Goal: Answer question/provide support: Share knowledge or assist other users

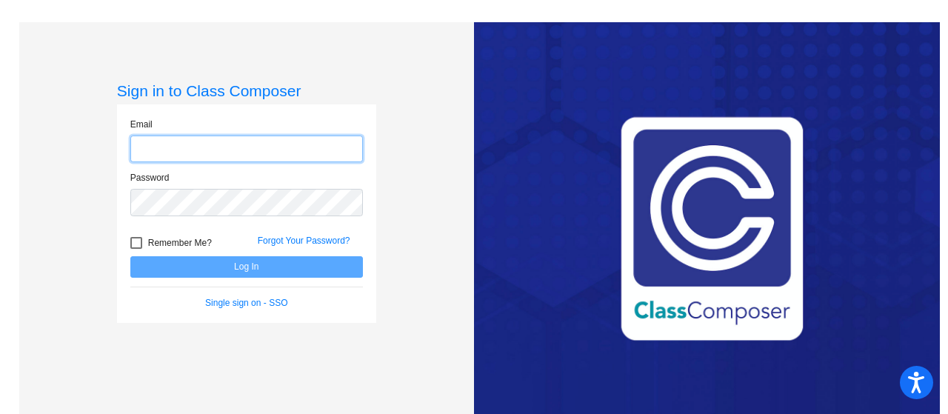
click at [235, 158] on input "email" at bounding box center [246, 149] width 233 height 27
type input "[EMAIL_ADDRESS][DOMAIN_NAME]"
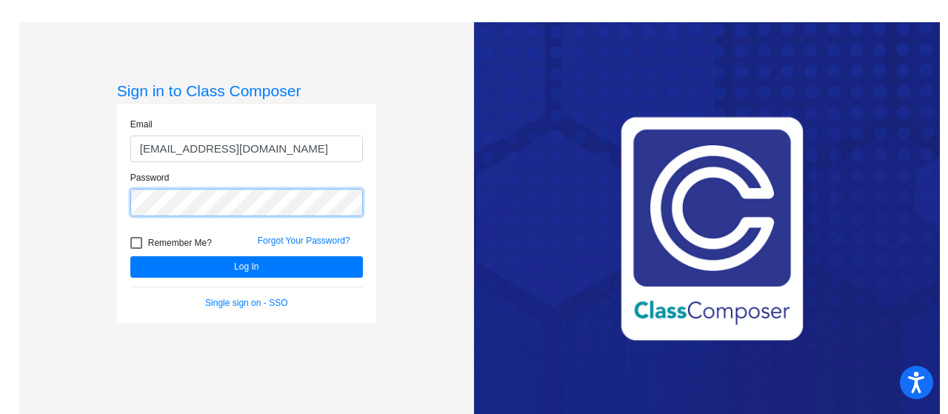
click at [130, 256] on button "Log In" at bounding box center [246, 266] width 233 height 21
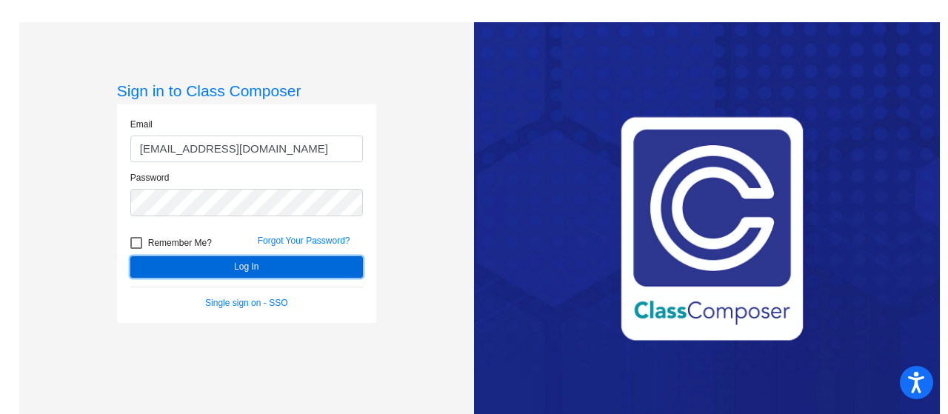
click at [238, 264] on button "Log In" at bounding box center [246, 266] width 233 height 21
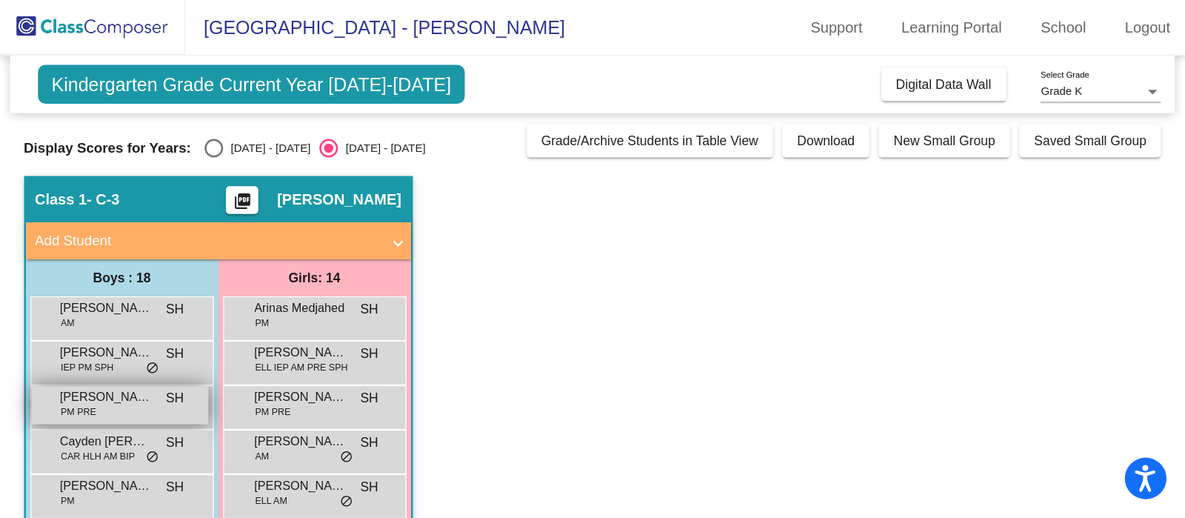
scroll to position [109, 0]
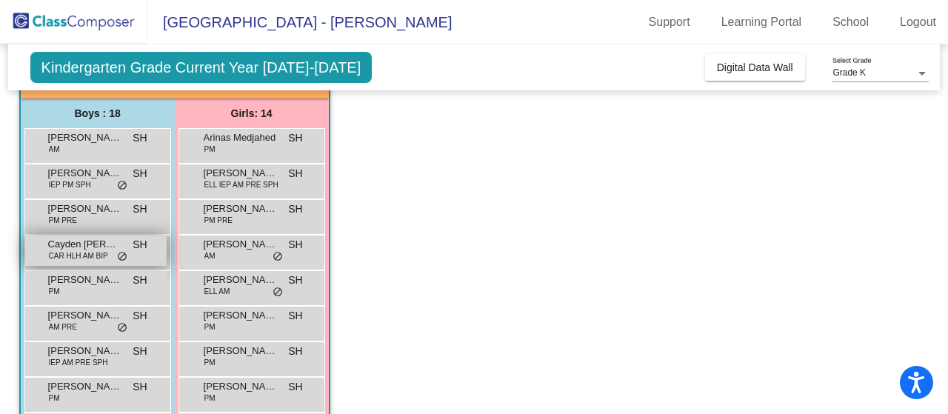
click at [100, 246] on span "Cayden [PERSON_NAME]" at bounding box center [85, 244] width 74 height 15
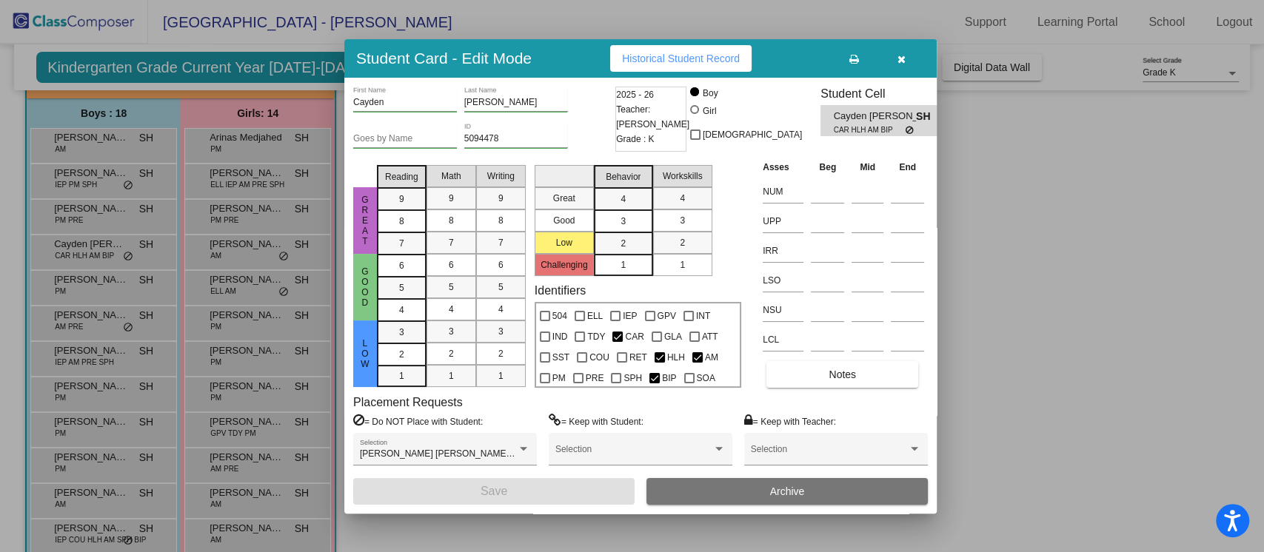
scroll to position [110, 0]
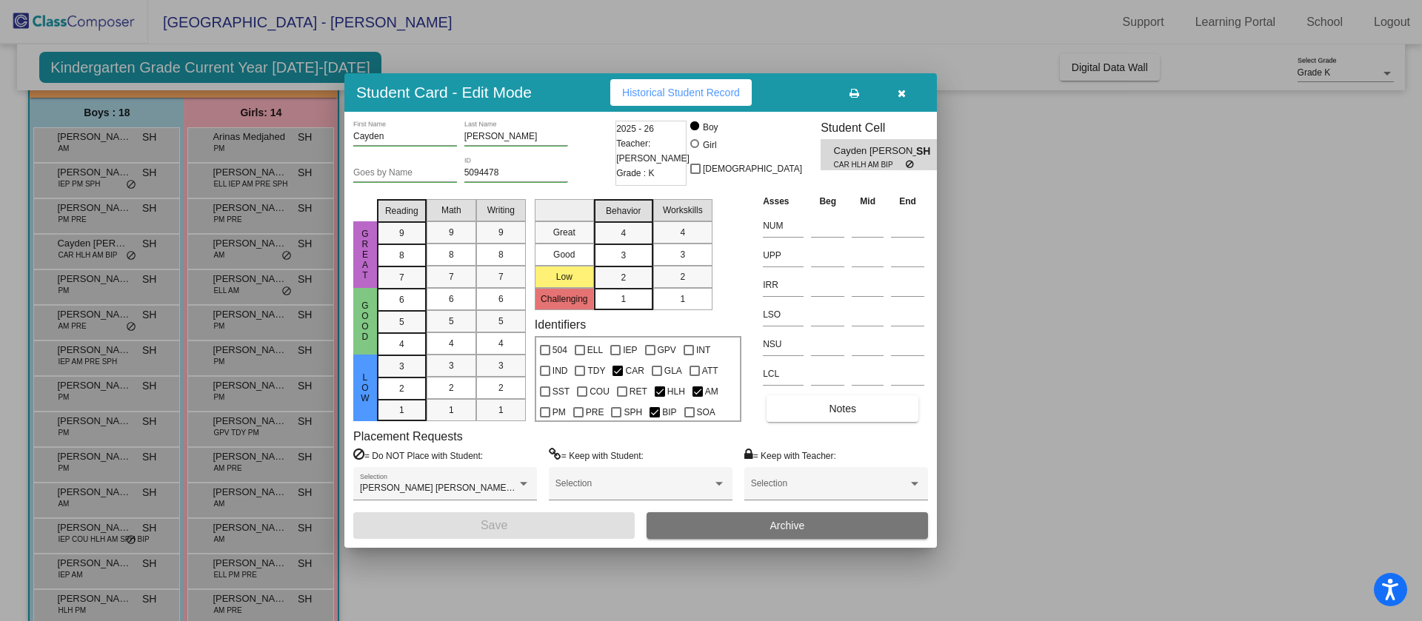
drag, startPoint x: 795, startPoint y: 4, endPoint x: 812, endPoint y: 578, distance: 574.1
click at [812, 413] on div at bounding box center [711, 310] width 1422 height 621
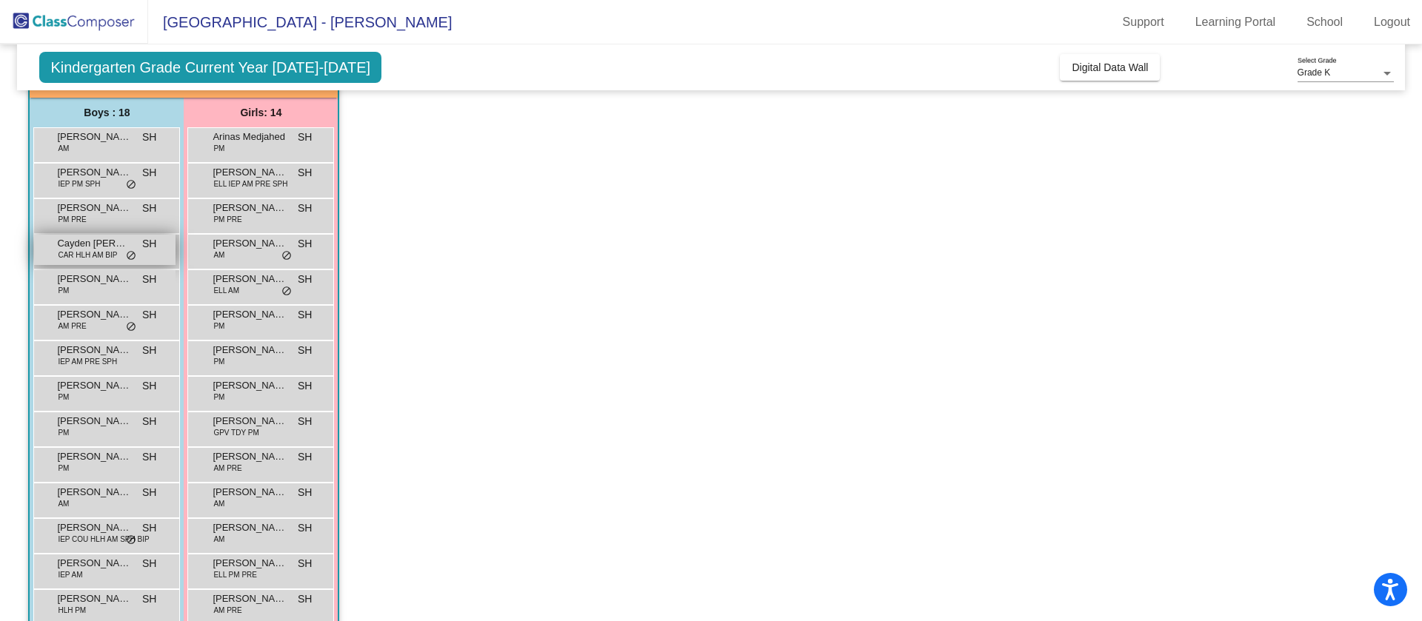
click at [66, 248] on span "Cayden [PERSON_NAME]" at bounding box center [94, 243] width 74 height 15
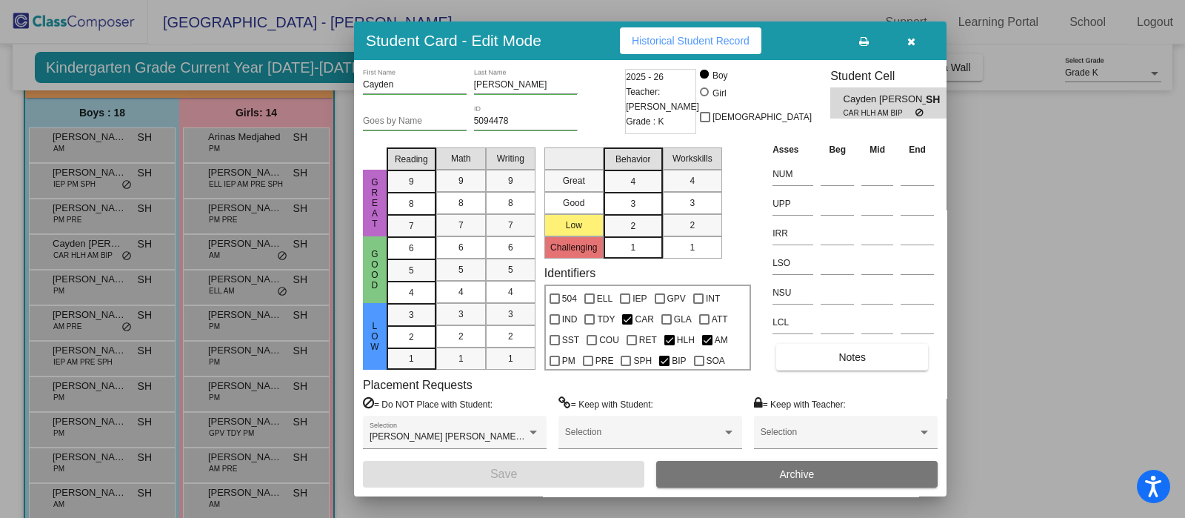
drag, startPoint x: 868, startPoint y: 0, endPoint x: 801, endPoint y: 6, distance: 66.9
click at [801, 6] on div at bounding box center [592, 259] width 1185 height 518
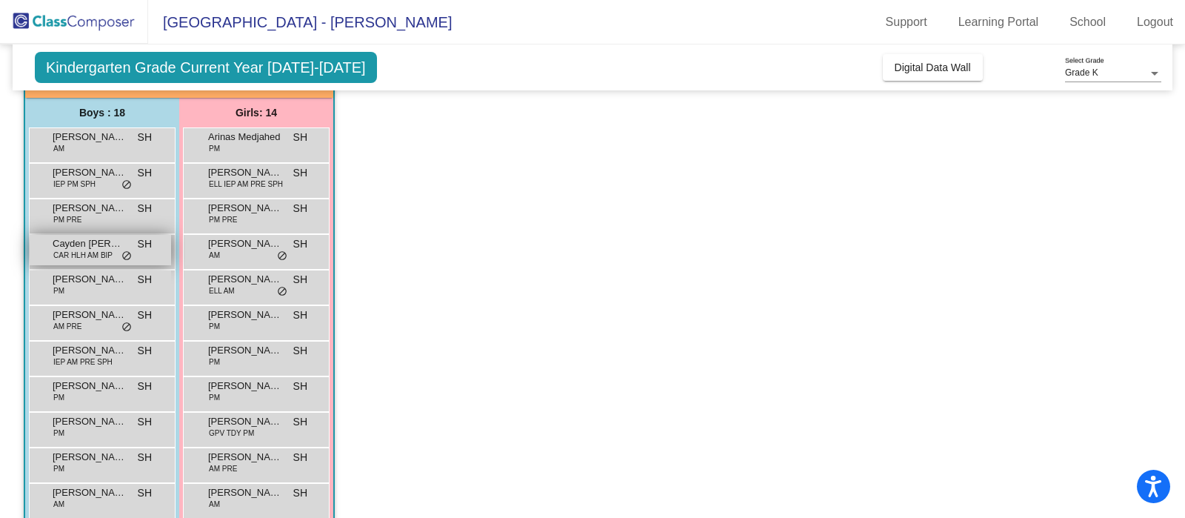
click at [73, 255] on span "CAR HLH AM BIP" at bounding box center [82, 255] width 59 height 11
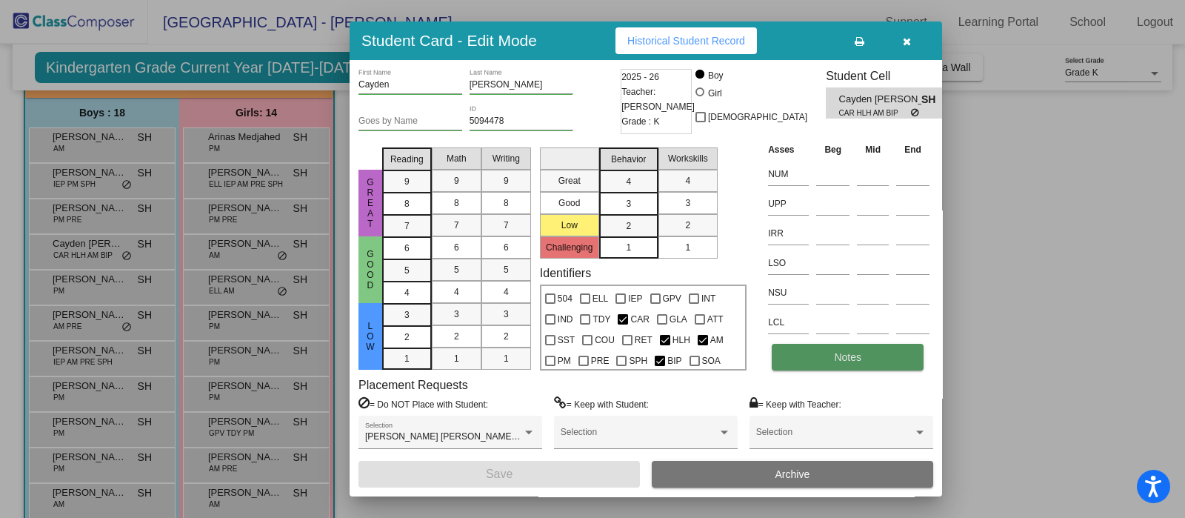
click at [837, 358] on span "Notes" at bounding box center [847, 357] width 27 height 12
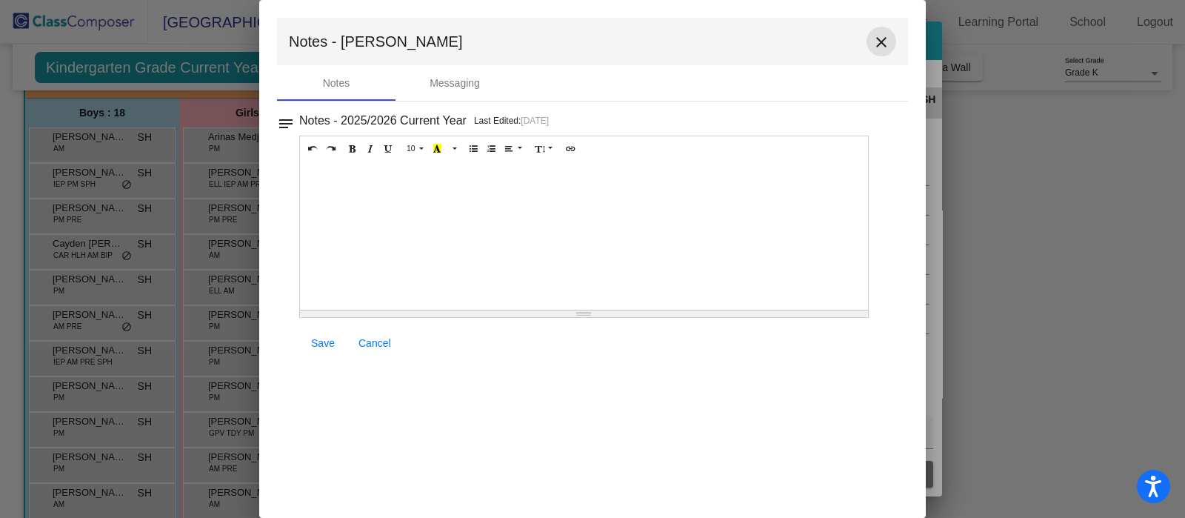
click at [877, 37] on mat-icon "close" at bounding box center [881, 42] width 18 height 18
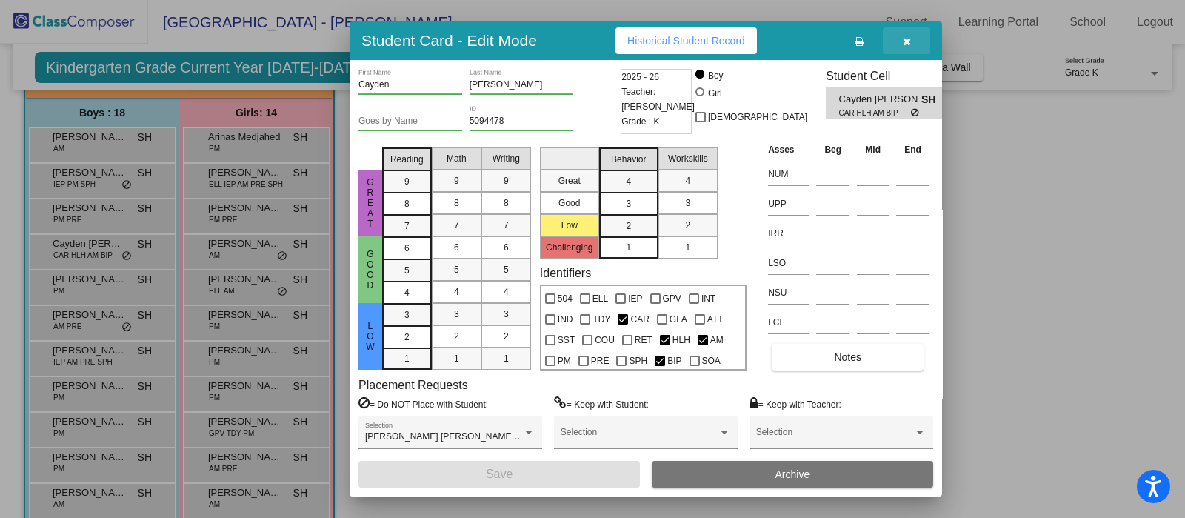
click at [909, 41] on icon "button" at bounding box center [907, 41] width 8 height 10
